Goal: Task Accomplishment & Management: Use online tool/utility

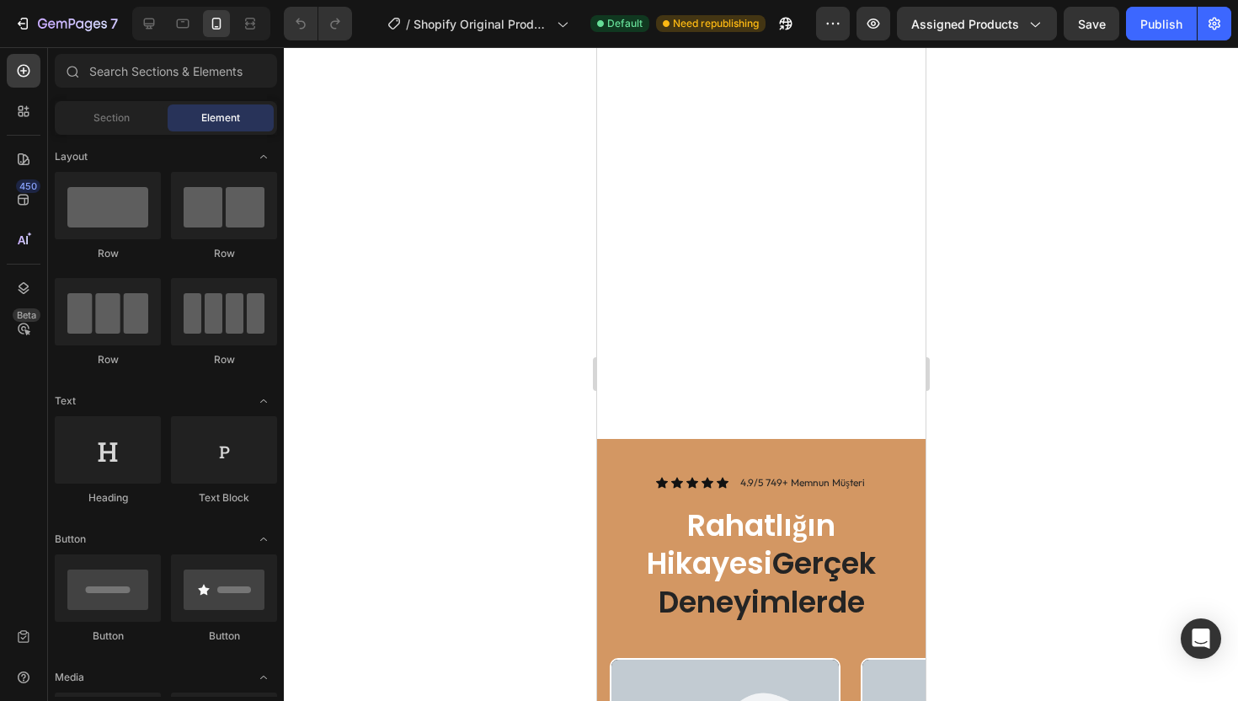
scroll to position [2615, 0]
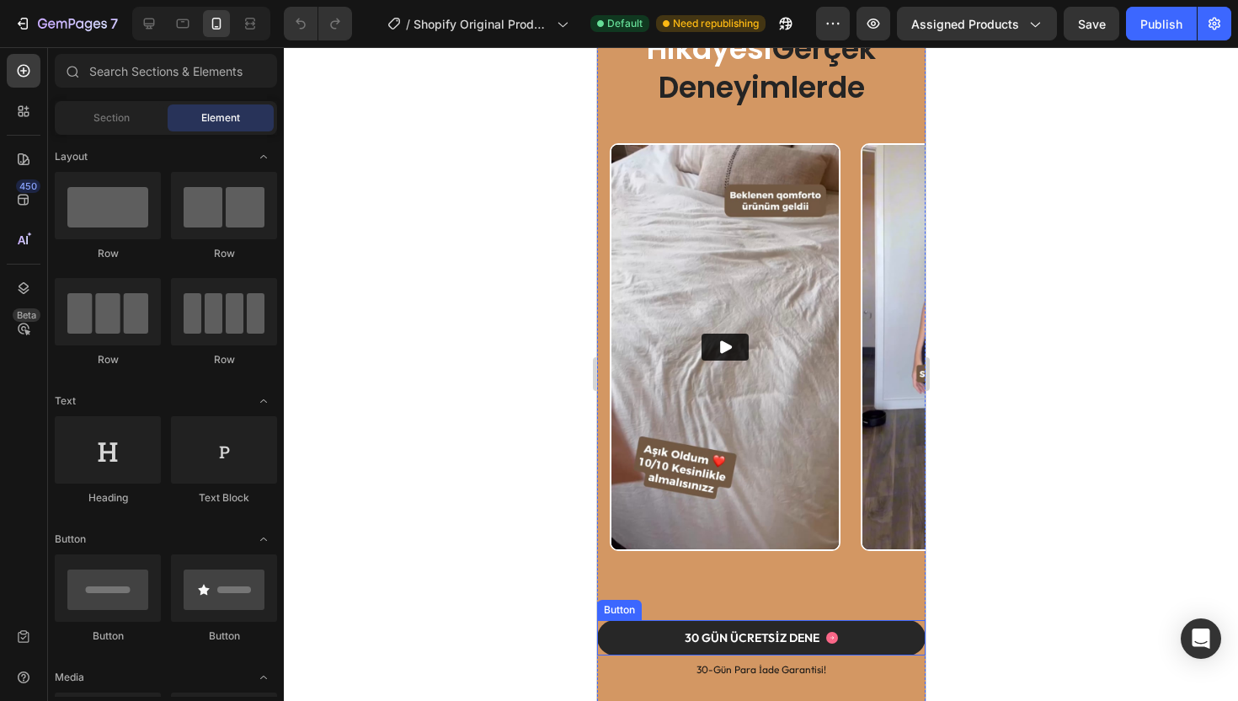
click at [640, 631] on button "30 GÜN ÜCRETSİZ DENE" at bounding box center [760, 637] width 329 height 35
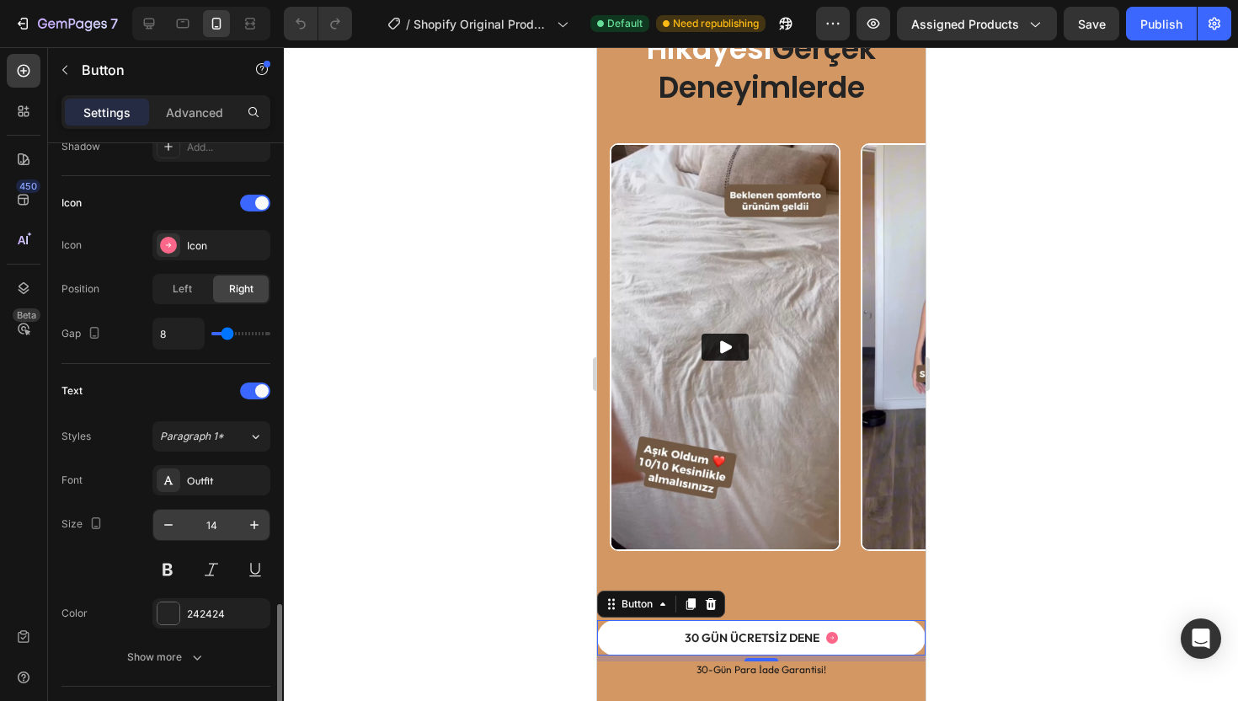
scroll to position [735, 0]
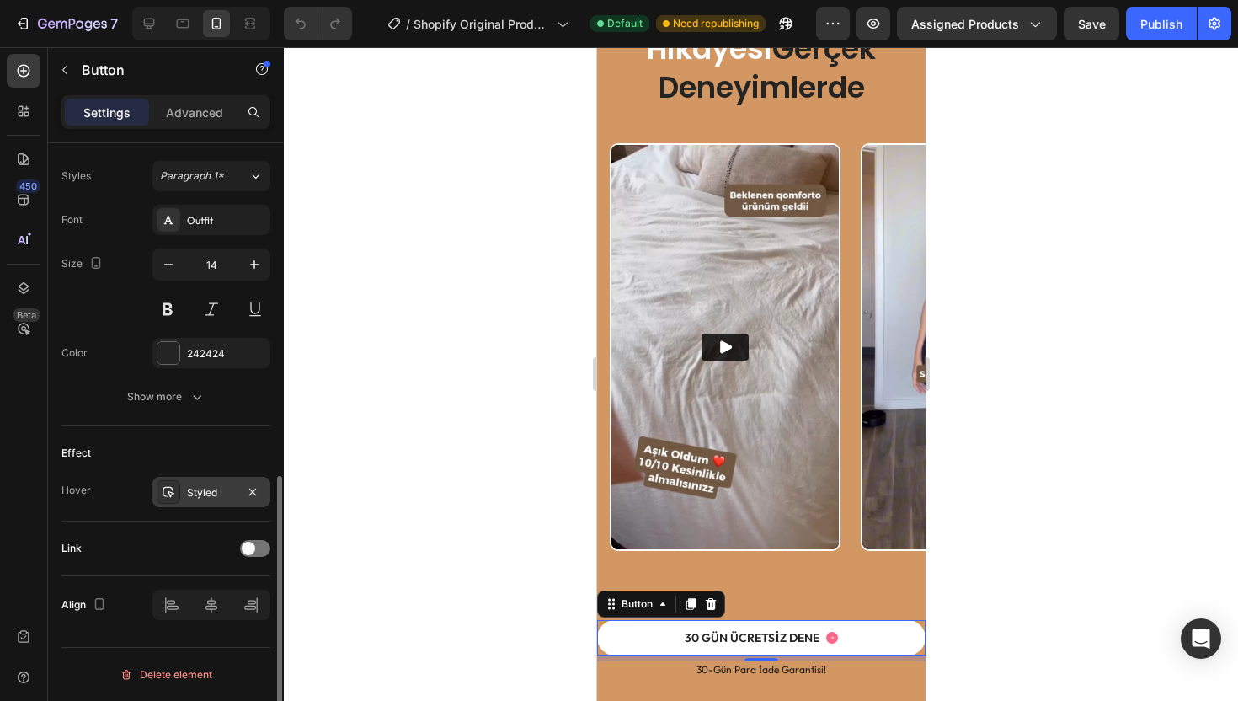
click at [210, 500] on div "Styled" at bounding box center [211, 492] width 49 height 15
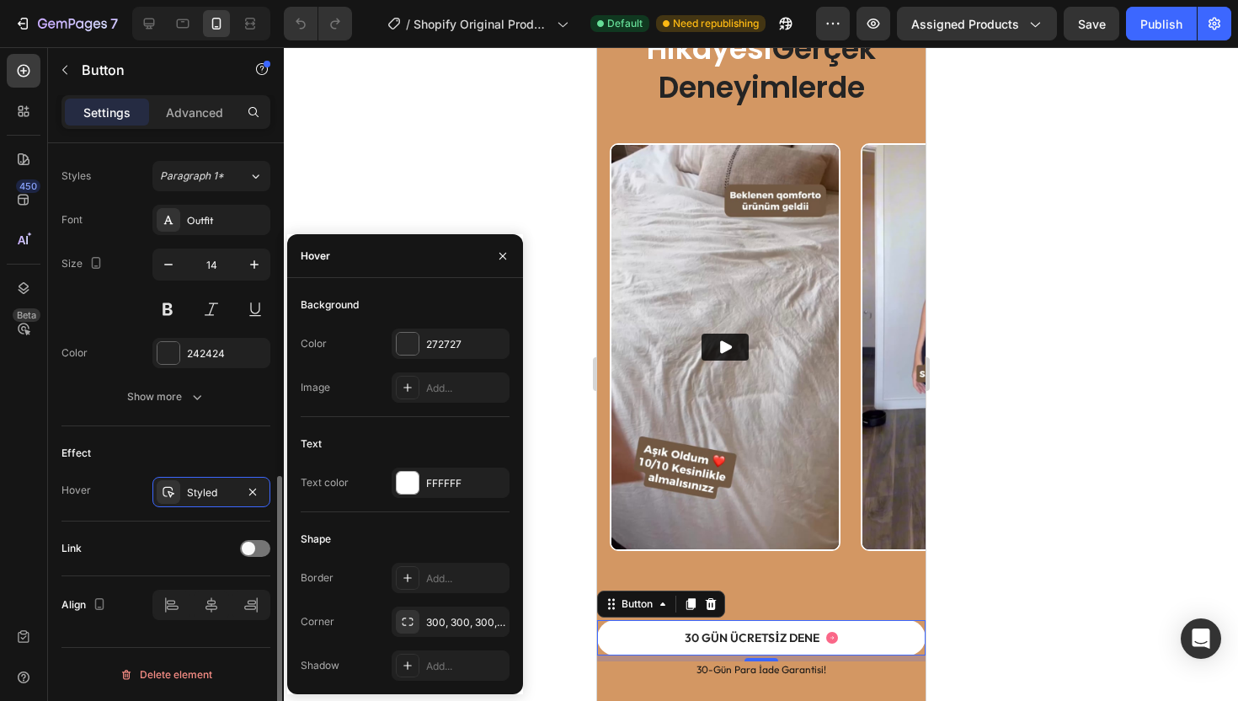
click at [190, 454] on div "Effect" at bounding box center [165, 453] width 209 height 27
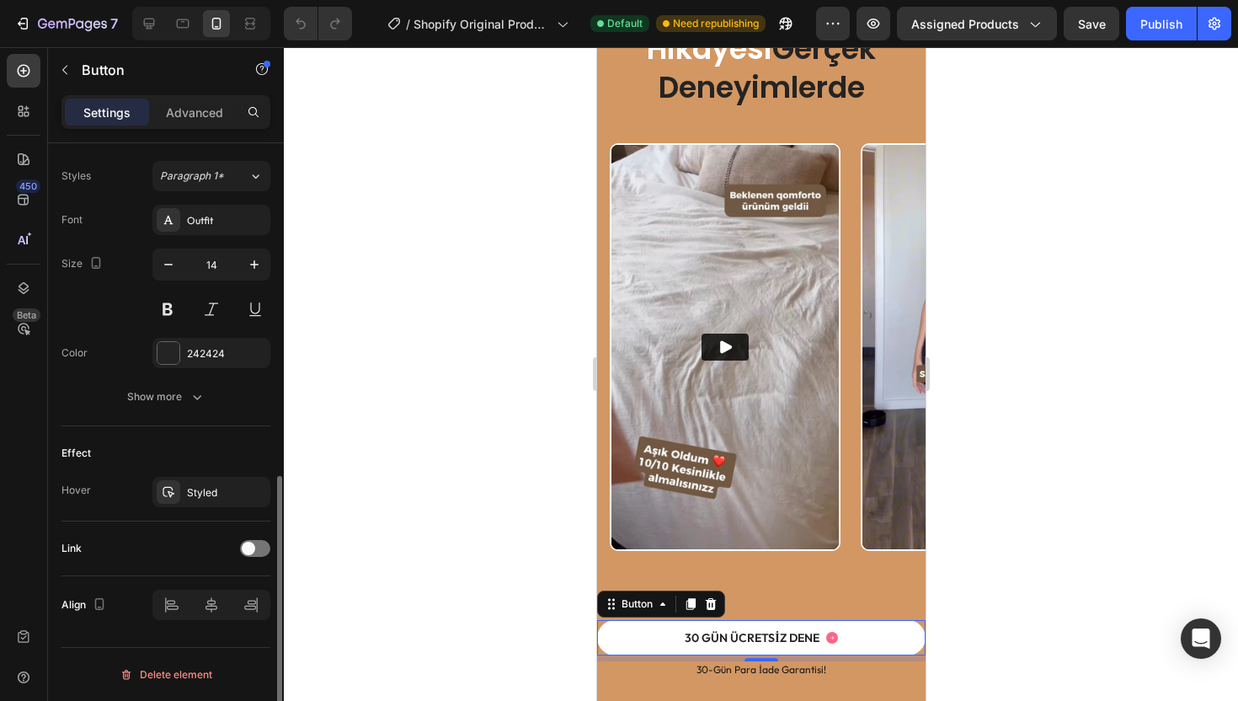
click at [238, 542] on div "Link" at bounding box center [165, 548] width 209 height 27
click at [243, 544] on span at bounding box center [248, 548] width 13 height 13
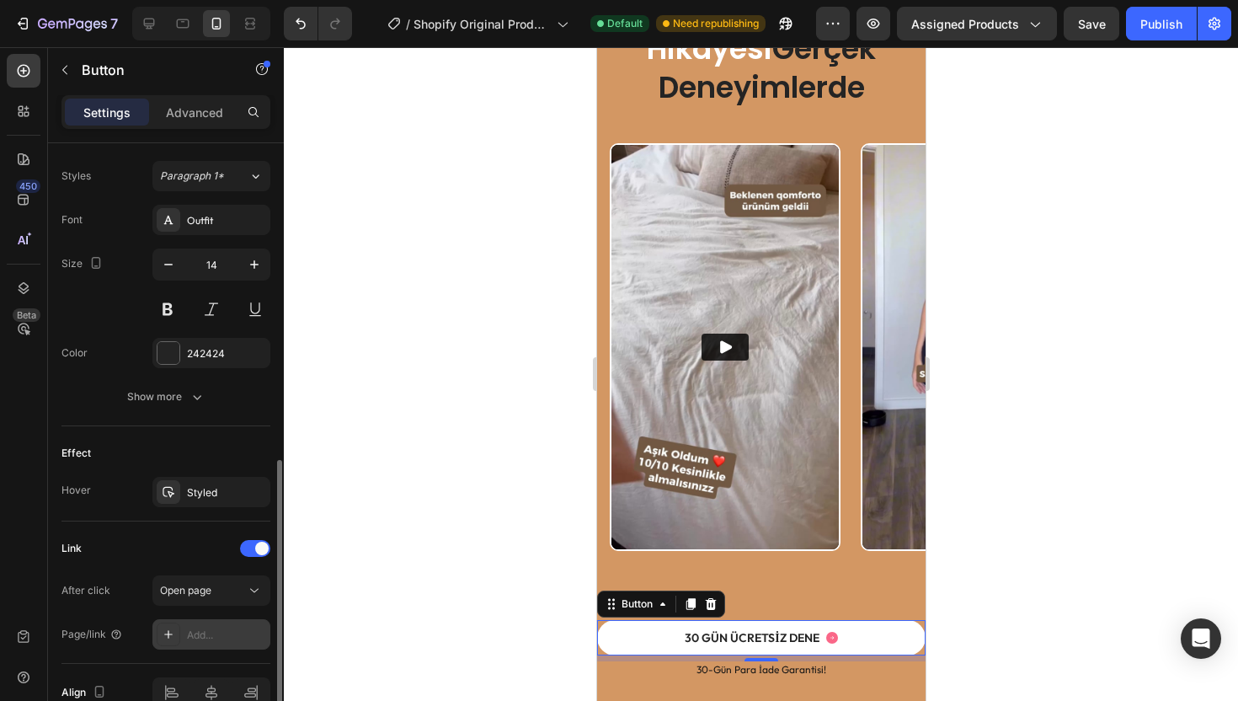
scroll to position [823, 0]
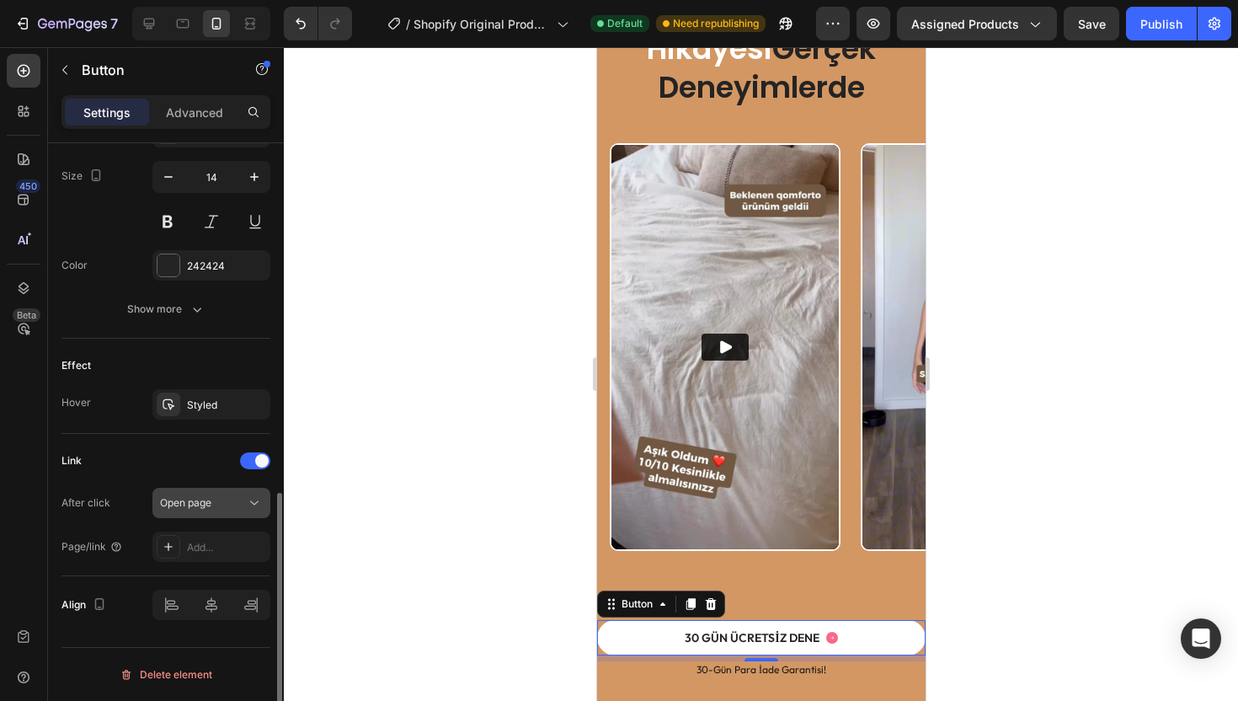
click at [206, 506] on span "Open page" at bounding box center [185, 502] width 51 height 13
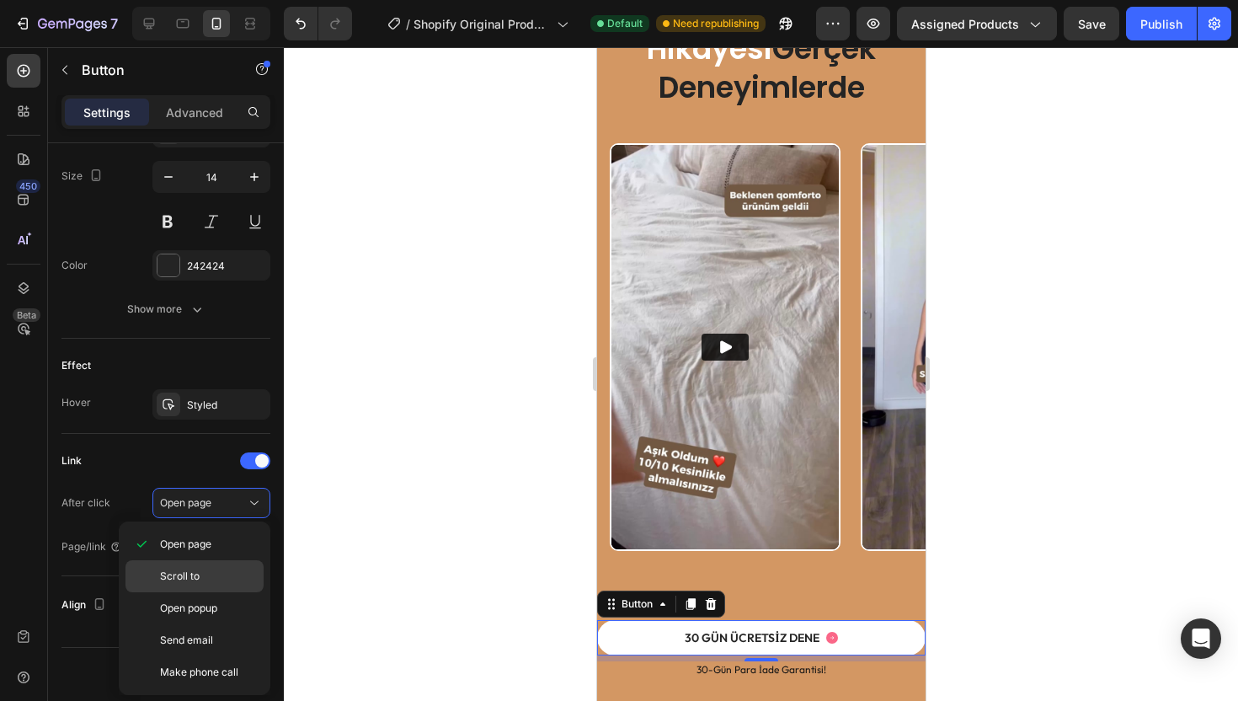
click at [200, 574] on p "Scroll to" at bounding box center [208, 576] width 96 height 15
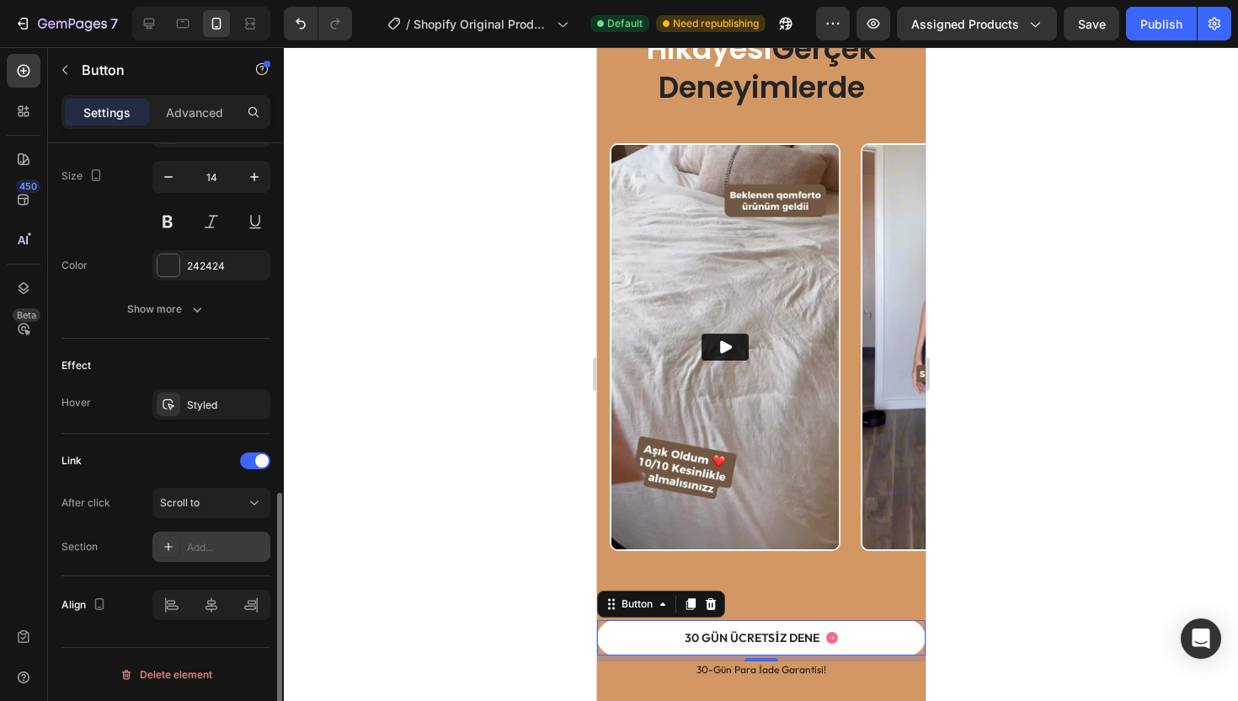
click at [206, 551] on div "Add..." at bounding box center [226, 547] width 79 height 15
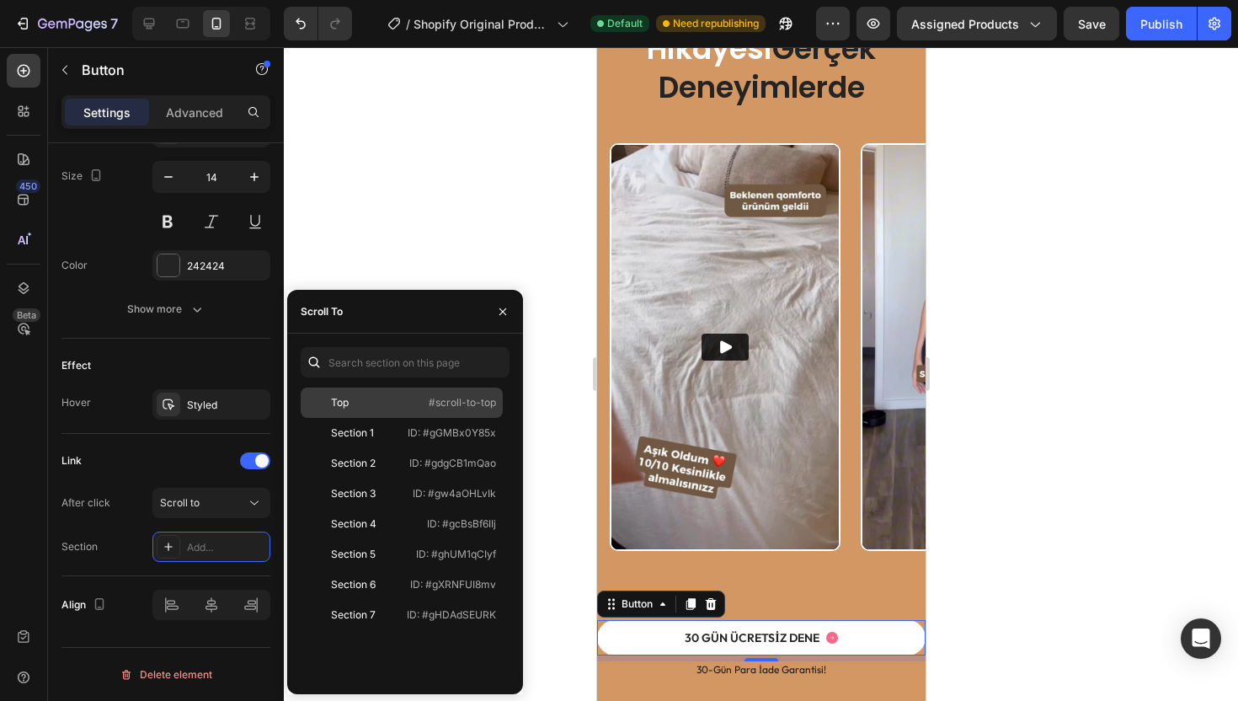
click at [365, 396] on div "Top" at bounding box center [356, 402] width 98 height 15
click at [430, 235] on div at bounding box center [761, 374] width 954 height 654
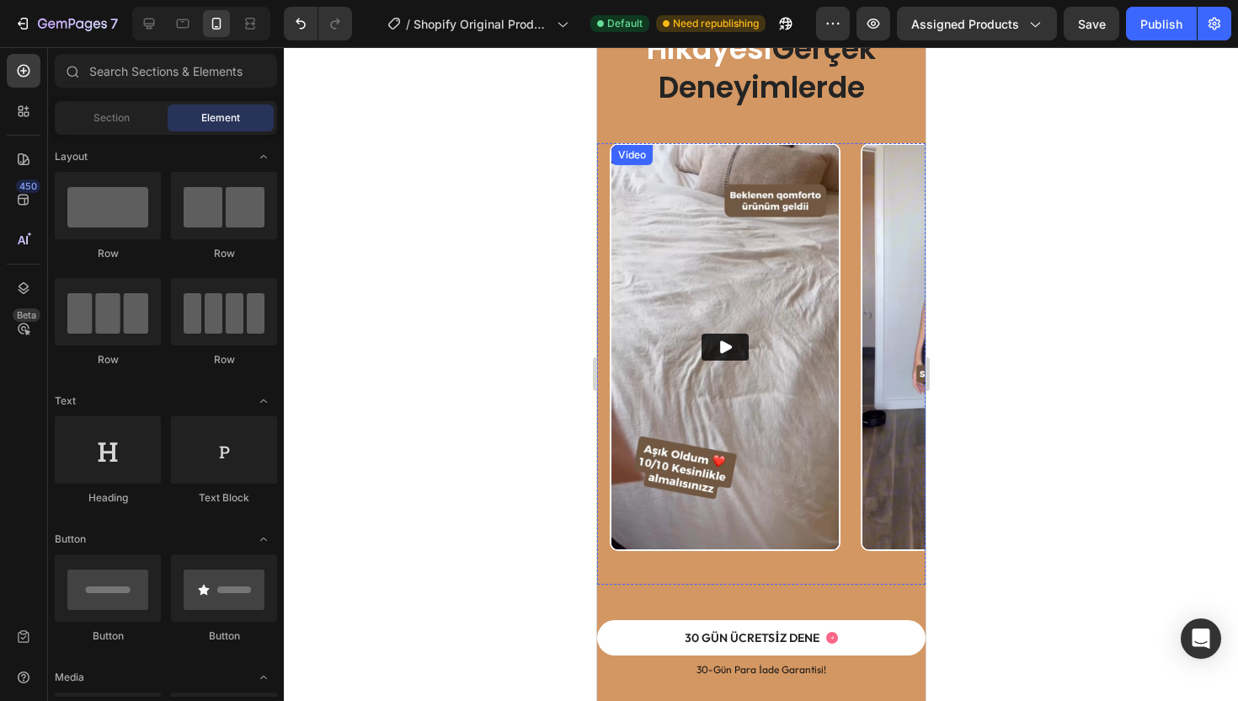
click at [688, 404] on img at bounding box center [724, 347] width 227 height 404
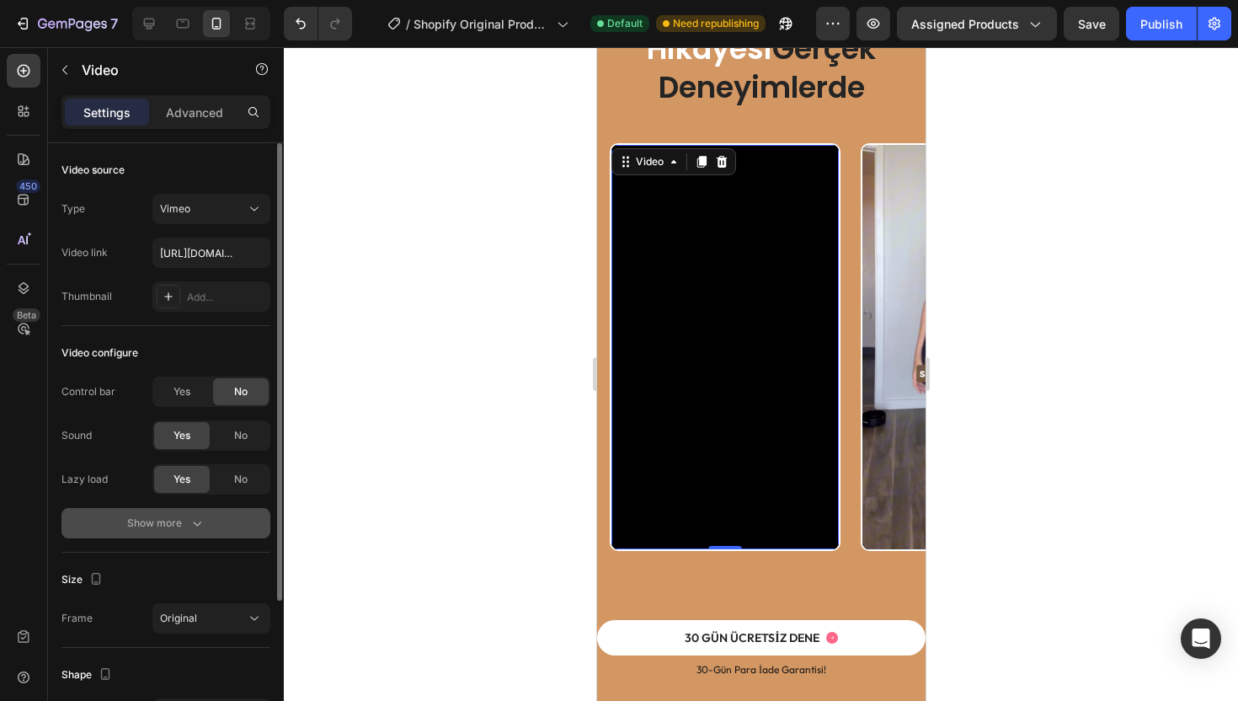
click at [173, 512] on button "Show more" at bounding box center [165, 523] width 209 height 30
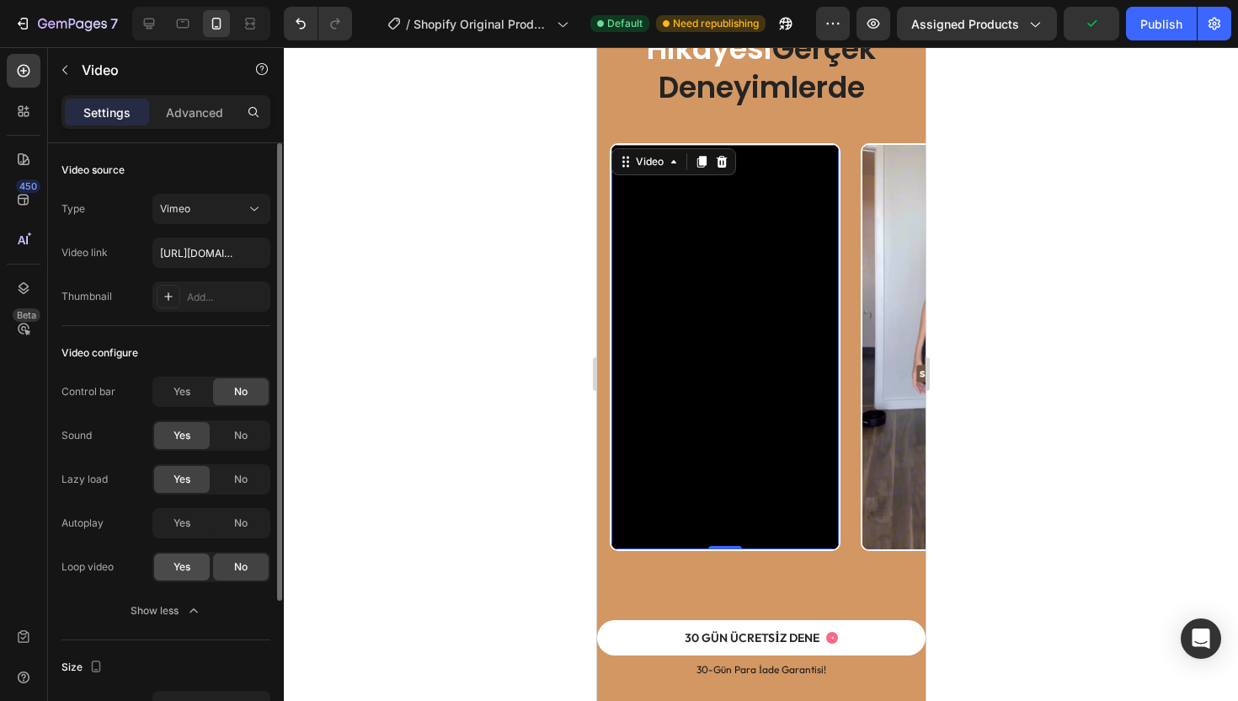
click at [195, 559] on div "Yes" at bounding box center [182, 566] width 56 height 27
click at [1138, 23] on button "Publish" at bounding box center [1161, 24] width 71 height 34
drag, startPoint x: 1105, startPoint y: 29, endPoint x: 1100, endPoint y: 121, distance: 92.8
click at [1101, 0] on div "7 / Shopify Original Product Template Default Need republishing Preview Assigne…" at bounding box center [619, 0] width 1238 height 0
drag, startPoint x: 1050, startPoint y: 27, endPoint x: 1097, endPoint y: 28, distance: 46.3
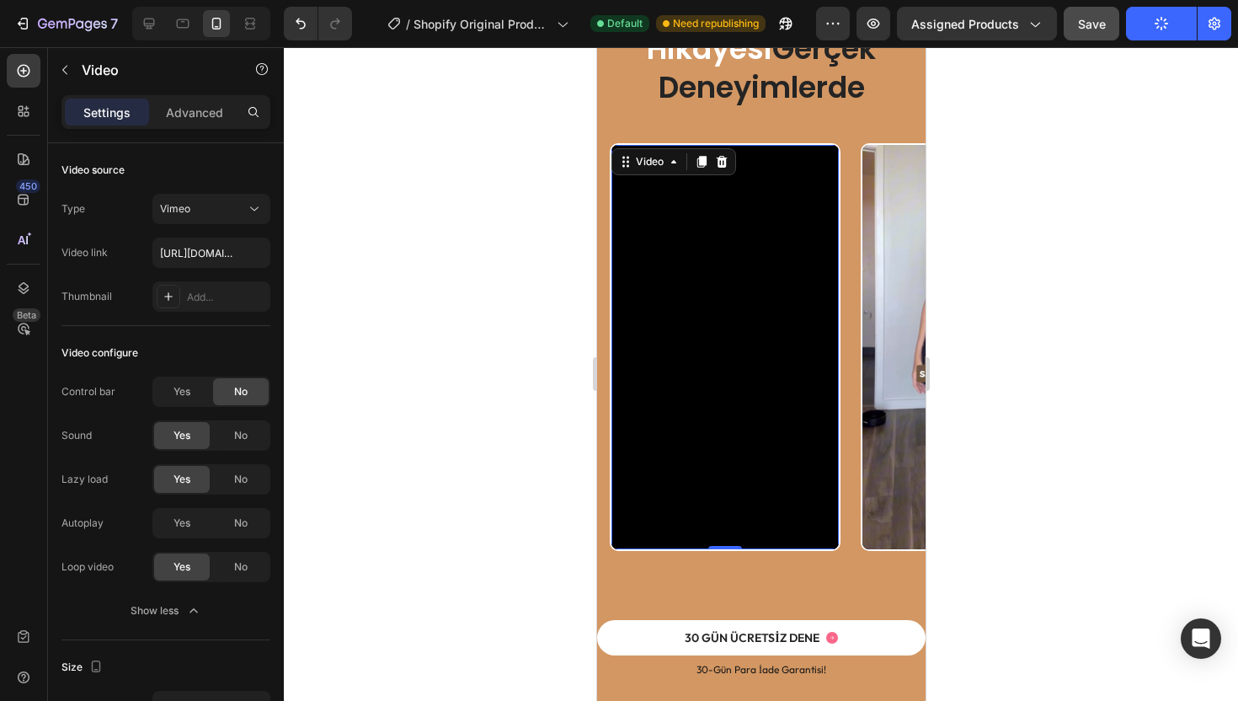
click at [1097, 28] on div "Preview Assigned Products Save Publish" at bounding box center [1023, 24] width 415 height 34
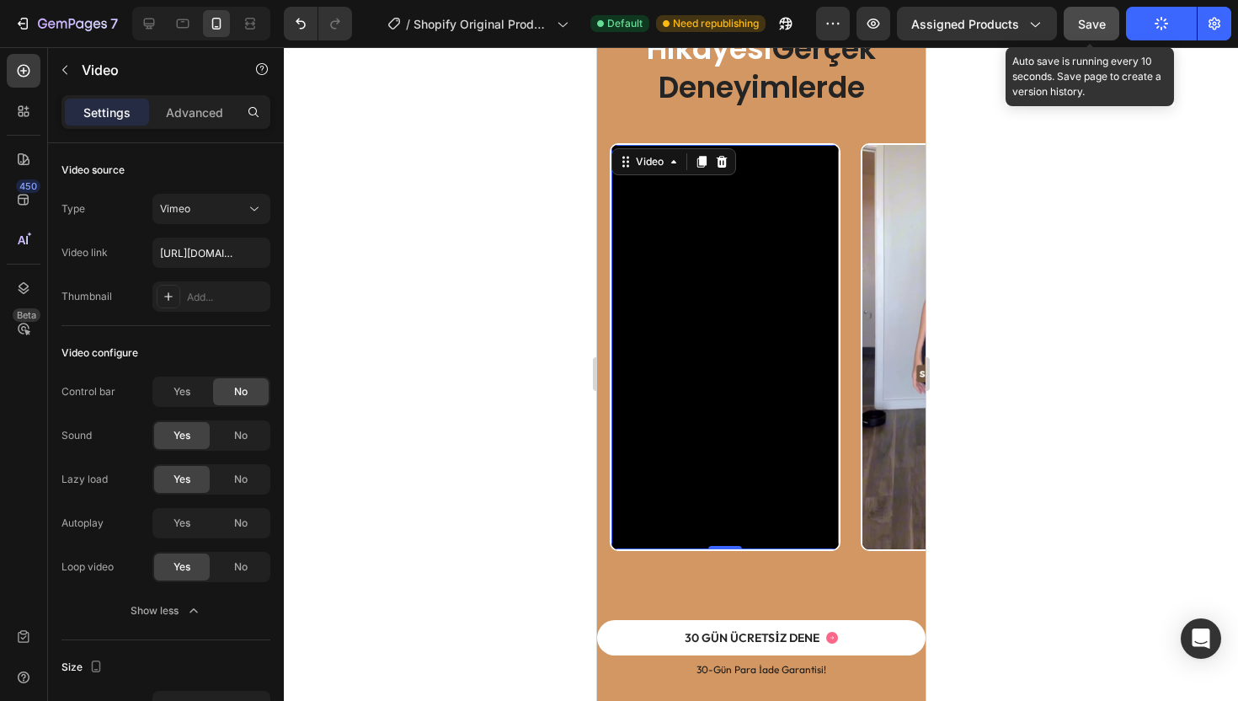
click at [1097, 28] on span "Save" at bounding box center [1092, 24] width 28 height 14
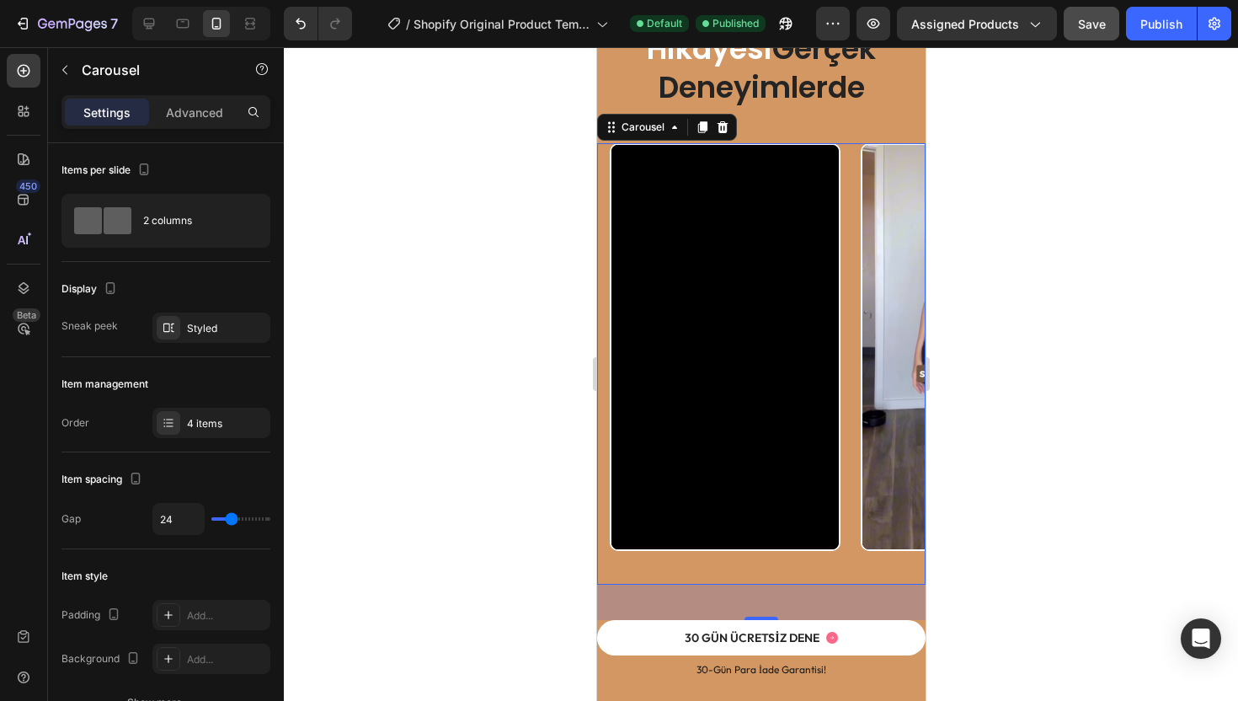
click at [596, 500] on div "Video Video Video Video Carousel 0" at bounding box center [760, 363] width 329 height 441
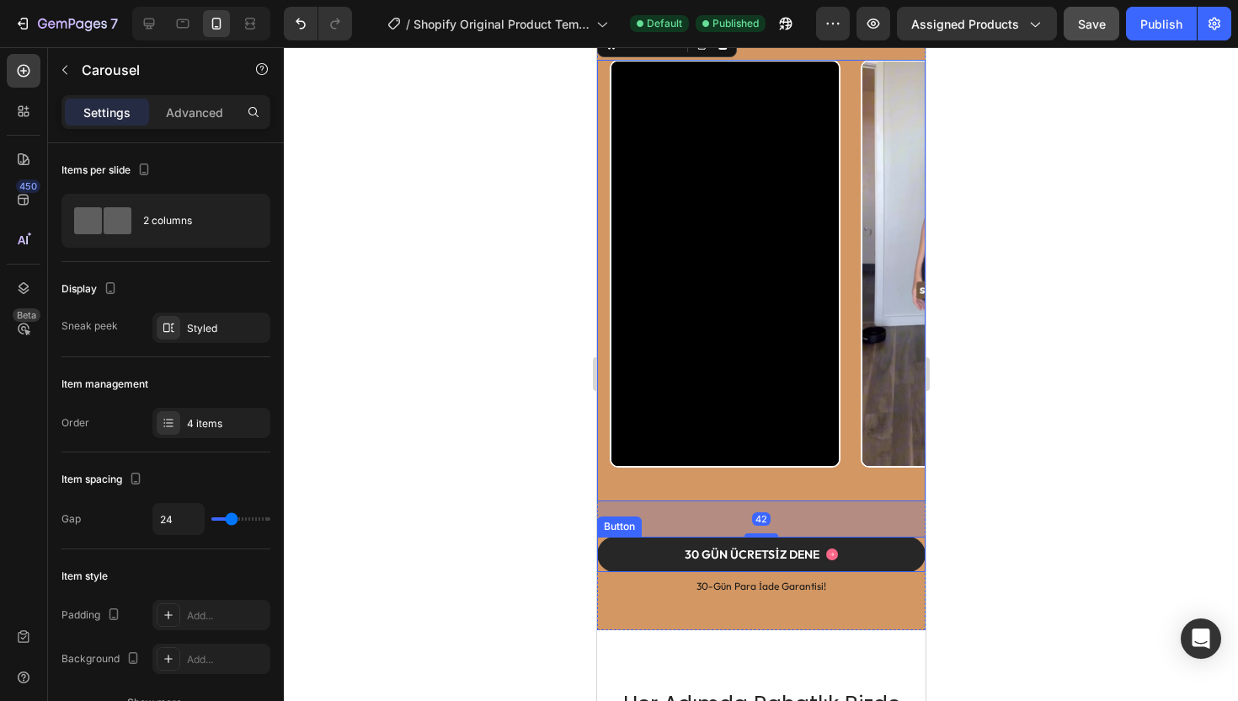
scroll to position [2754, 0]
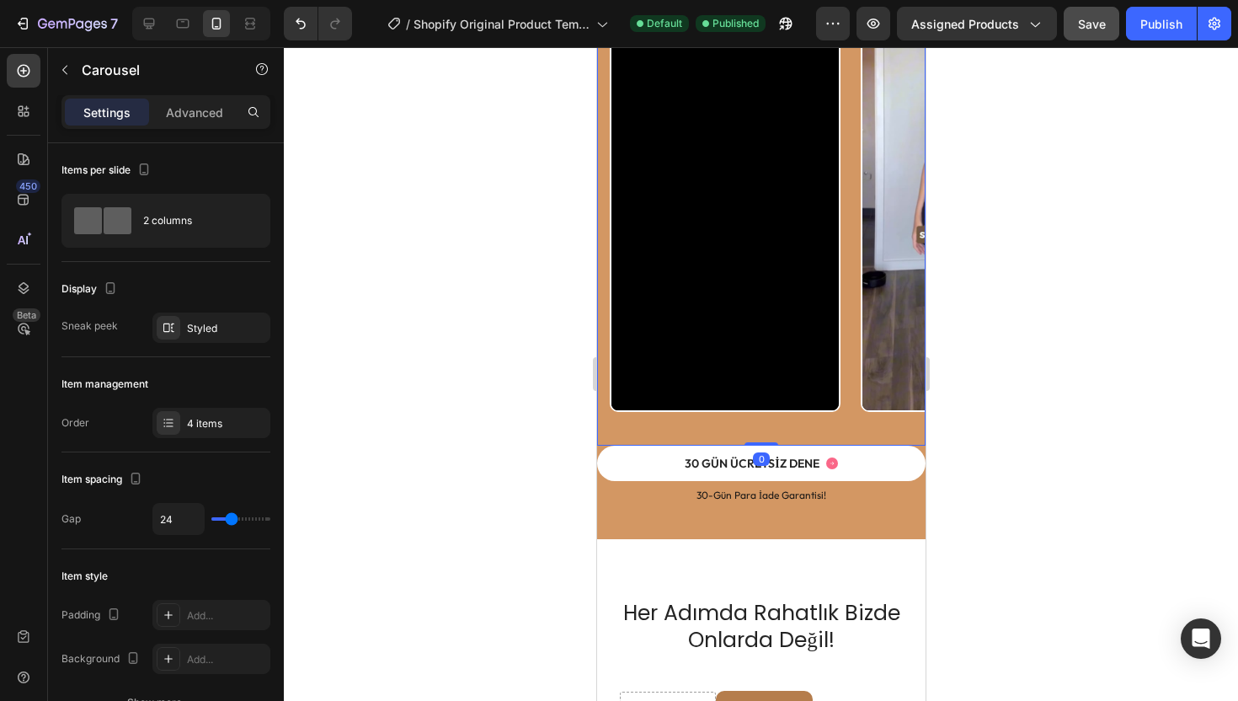
drag, startPoint x: 751, startPoint y: 478, endPoint x: 773, endPoint y: 442, distance: 42.8
click at [773, 442] on div "Video Video Video Video Carousel 0" at bounding box center [760, 224] width 329 height 441
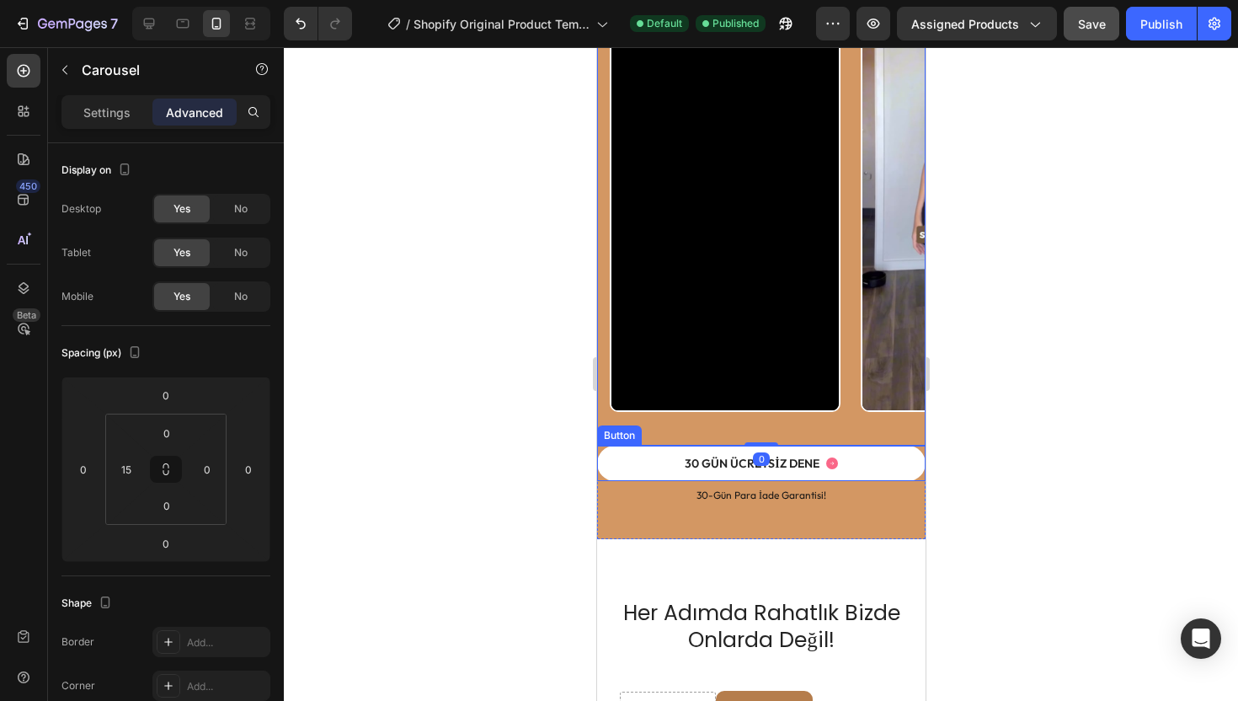
click at [1023, 488] on div at bounding box center [761, 374] width 954 height 654
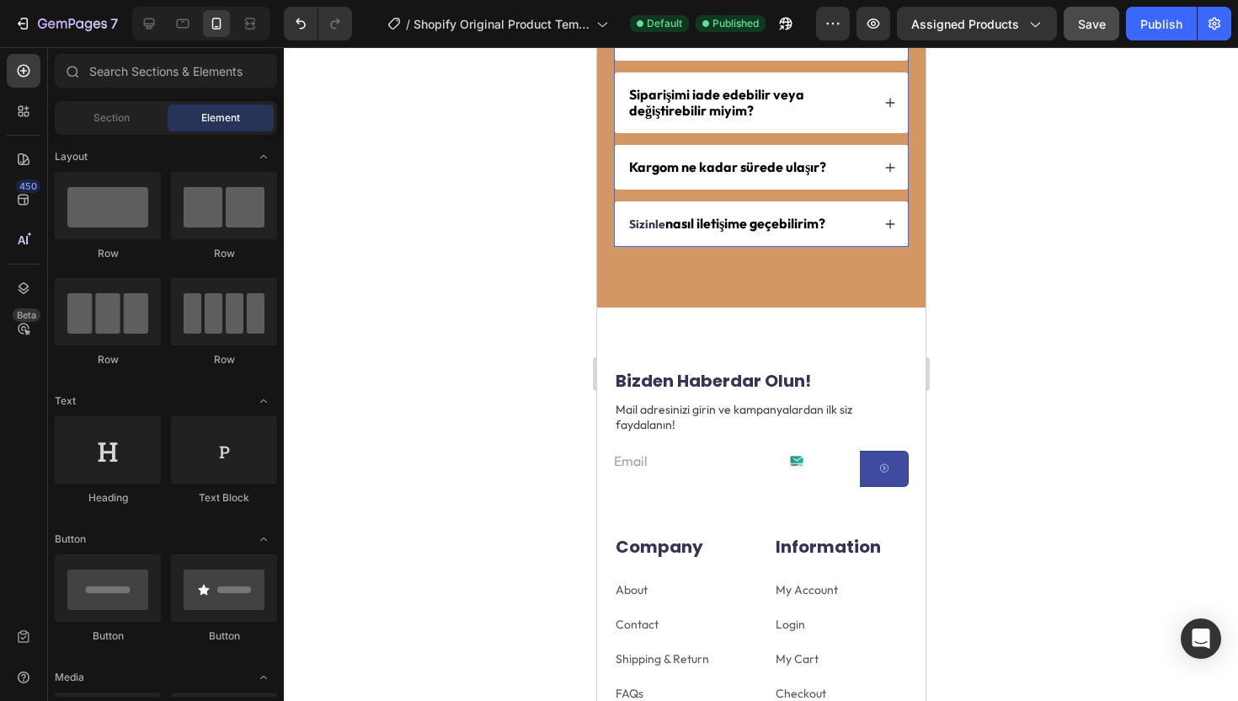
scroll to position [4325, 0]
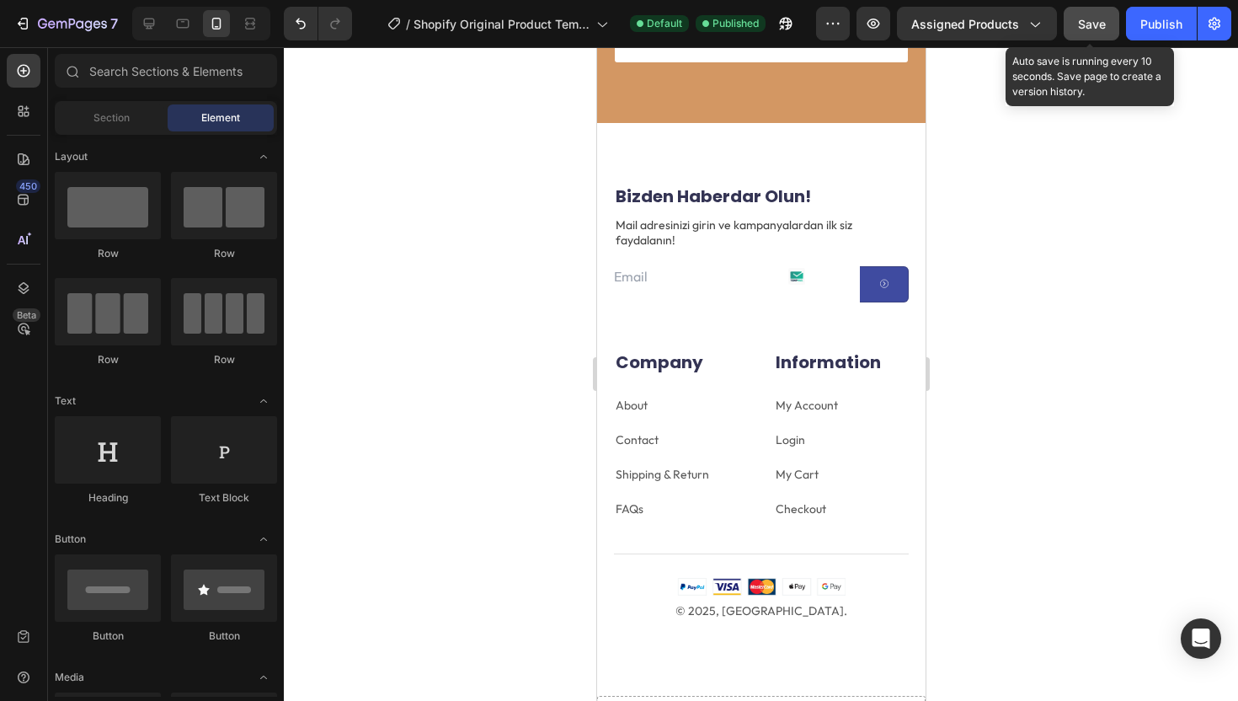
click at [1082, 28] on span "Save" at bounding box center [1092, 24] width 28 height 14
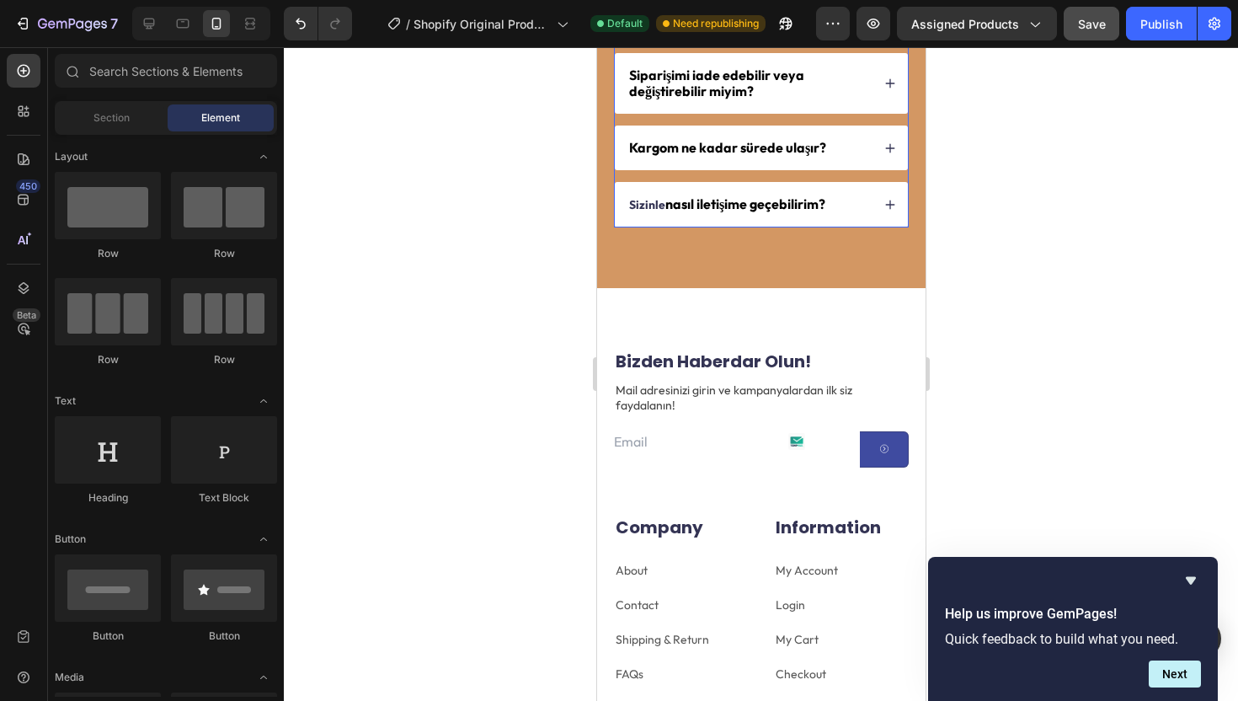
scroll to position [4315, 0]
